Goal: Information Seeking & Learning: Learn about a topic

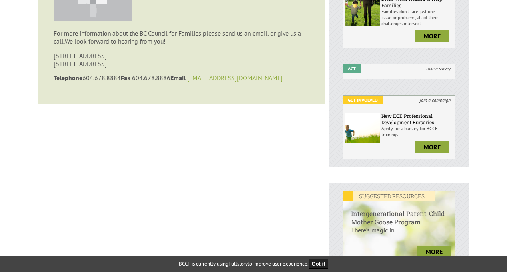
scroll to position [34, 0]
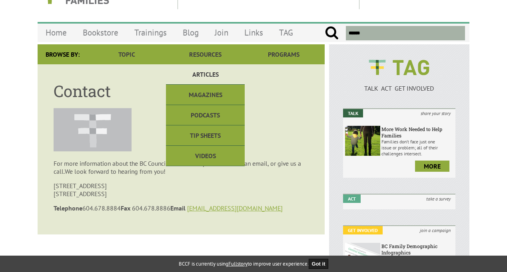
click at [199, 73] on link "Articles" at bounding box center [205, 74] width 78 height 20
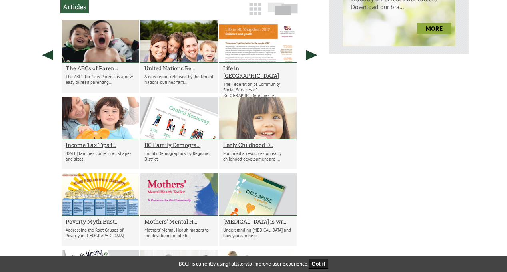
scroll to position [379, 0]
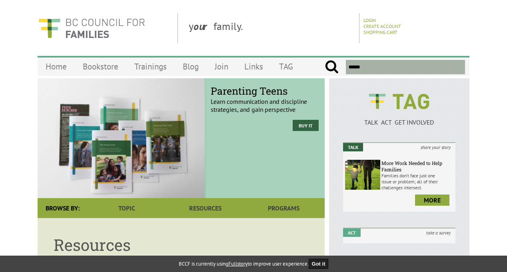
scroll to position [392, 0]
